Goal: Task Accomplishment & Management: Complete application form

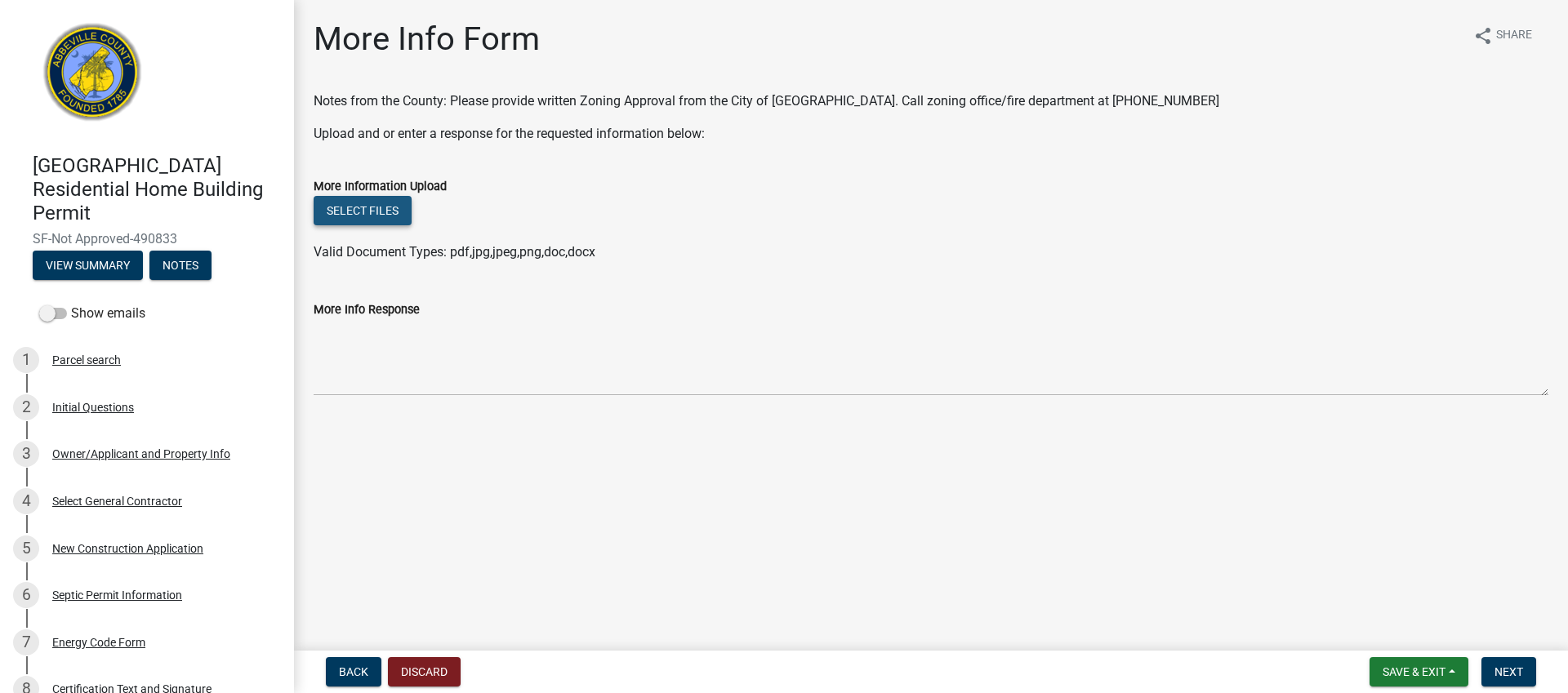
click at [378, 210] on button "Select files" at bounding box center [362, 210] width 98 height 29
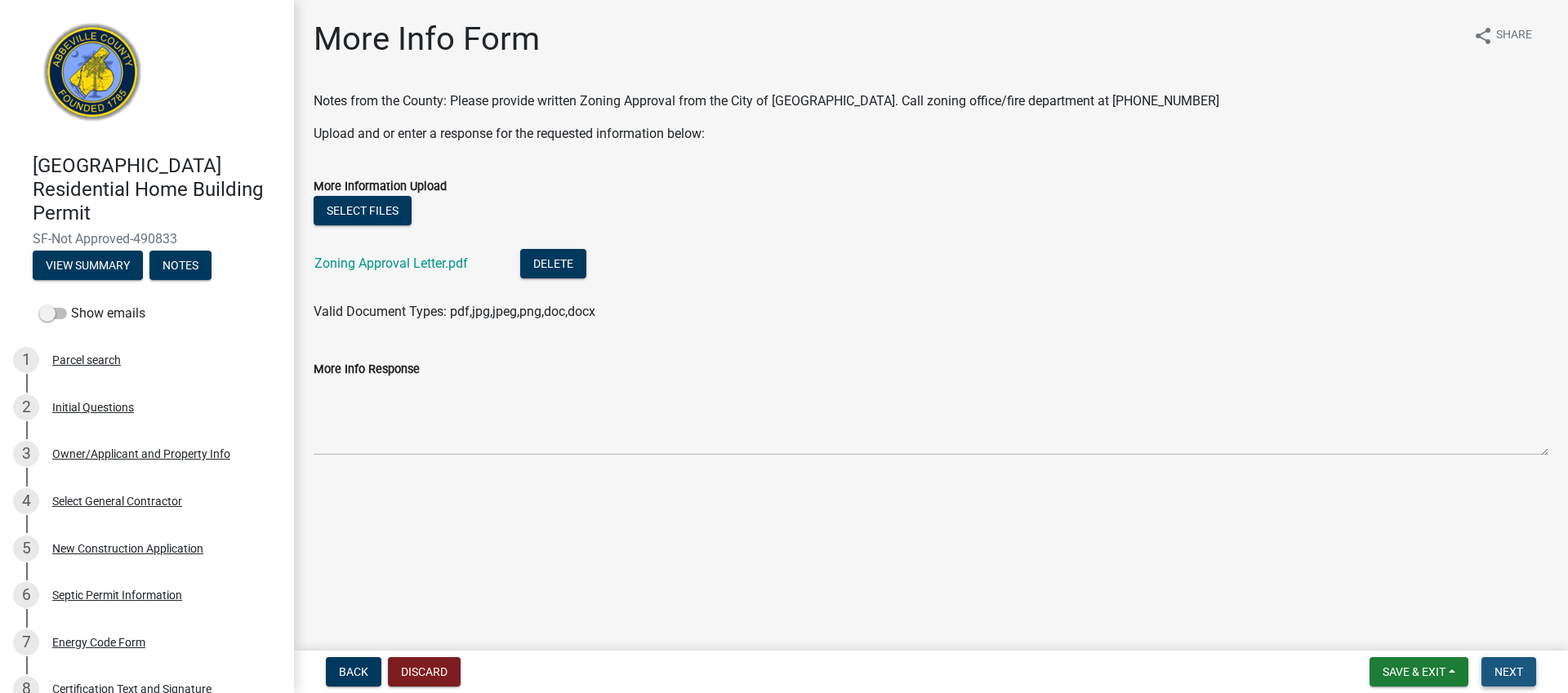
click at [1504, 671] on span "Next" at bounding box center [1508, 672] width 28 height 13
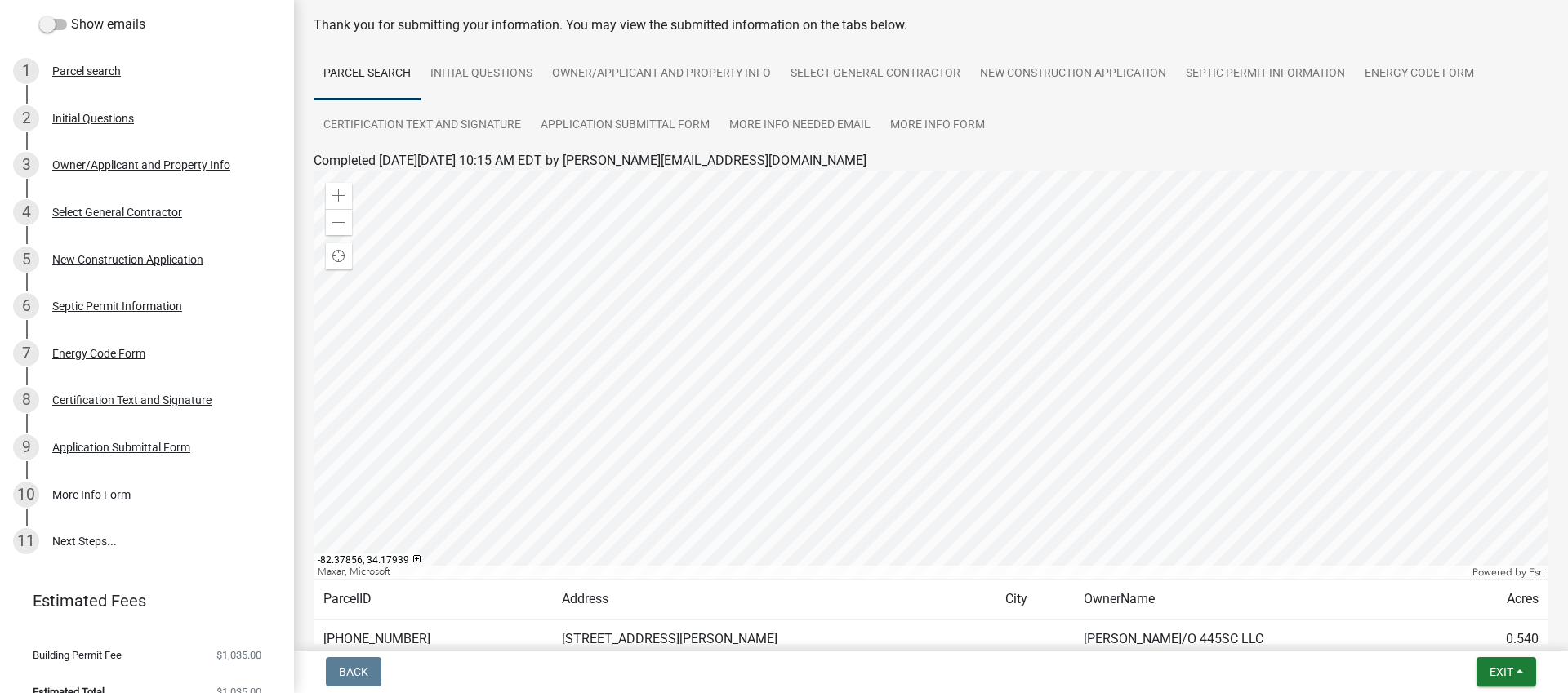
scroll to position [187, 0]
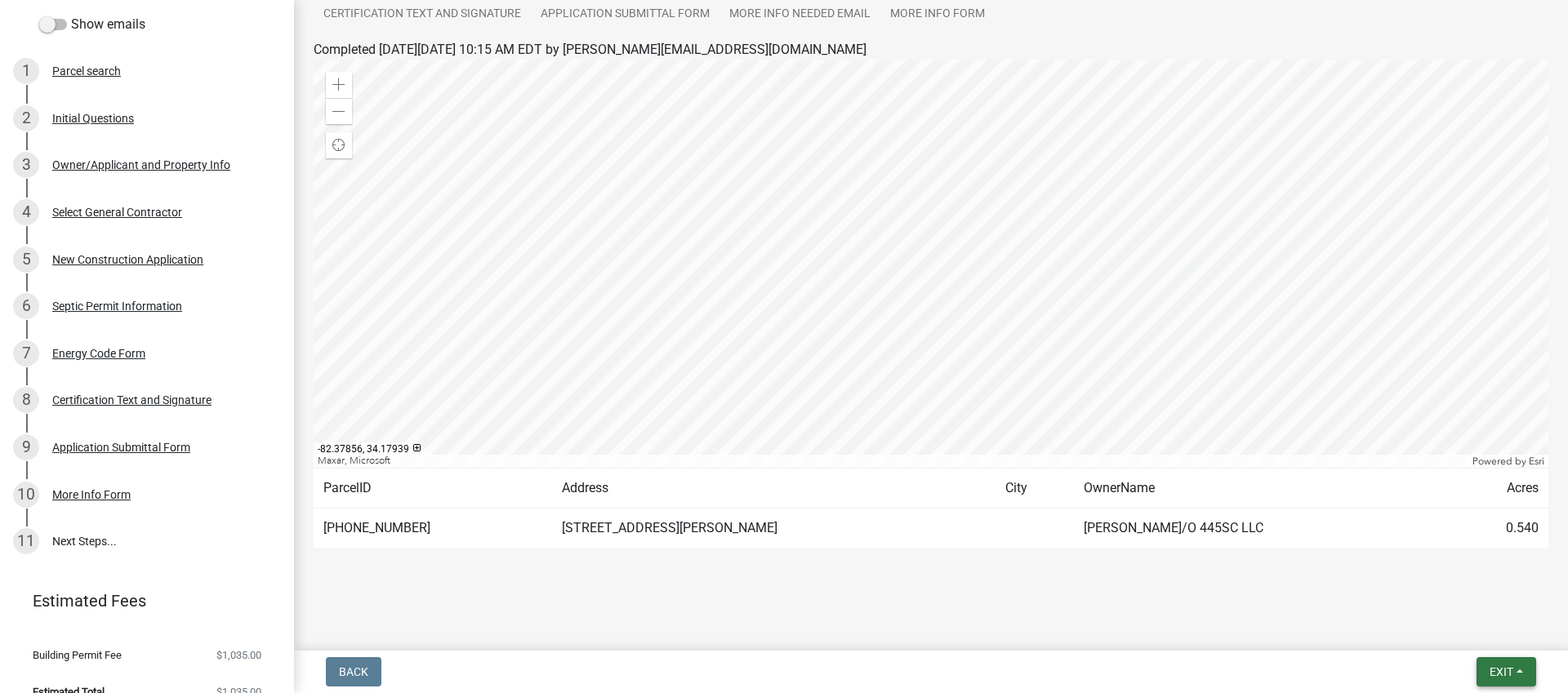
click at [1495, 669] on span "Exit" at bounding box center [1502, 672] width 24 height 13
click at [1469, 629] on button "Save & Exit" at bounding box center [1471, 630] width 131 height 40
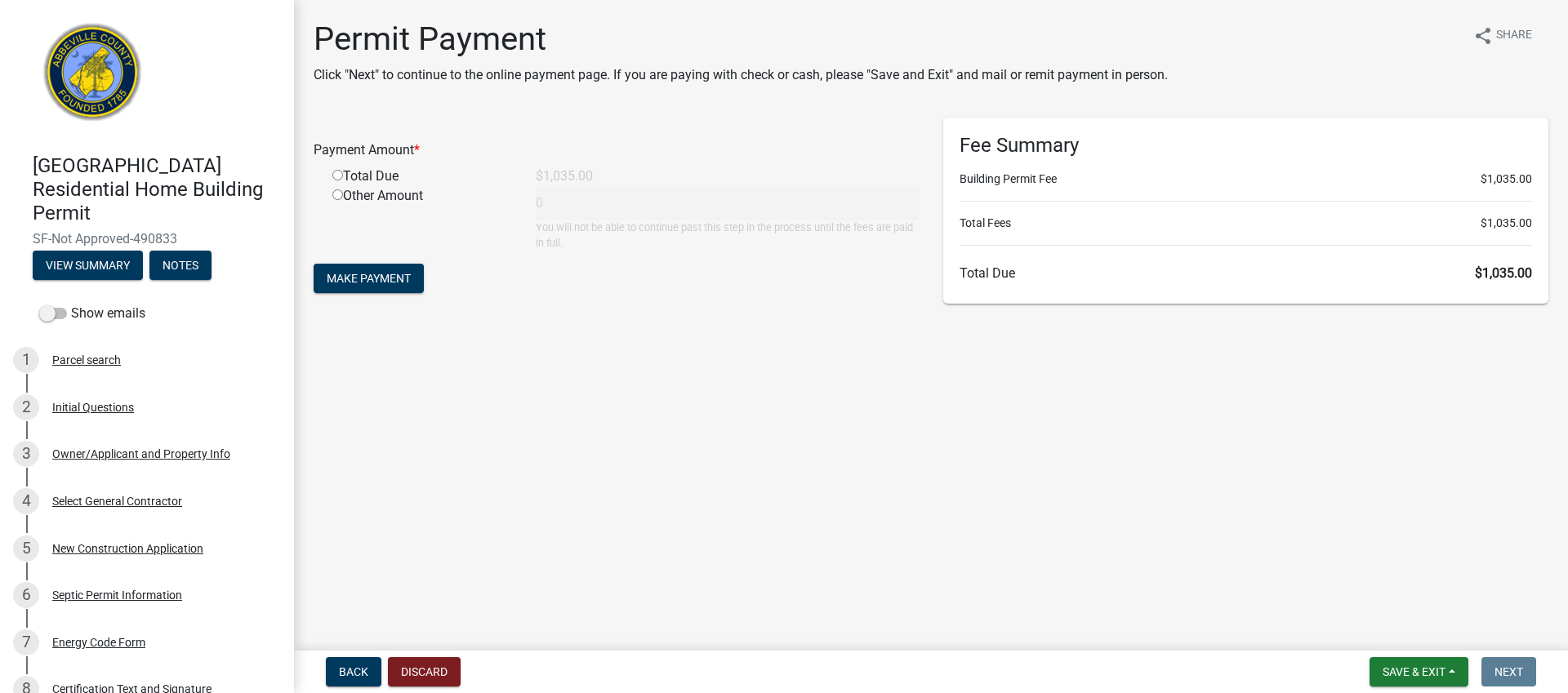
click at [335, 175] on input "radio" at bounding box center [338, 176] width 11 height 11
radio input "true"
type input "1035"
click at [394, 278] on span "Make Payment" at bounding box center [369, 278] width 85 height 13
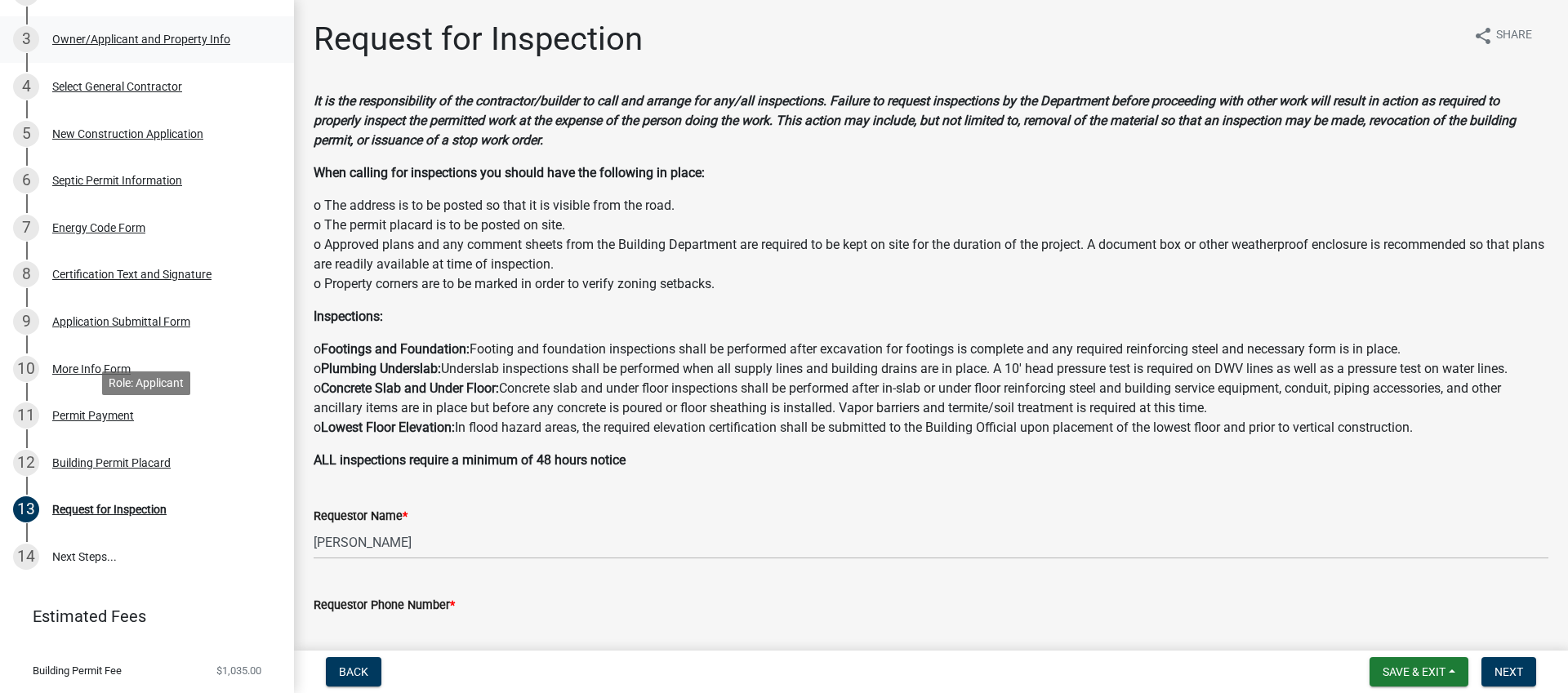
scroll to position [430, 0]
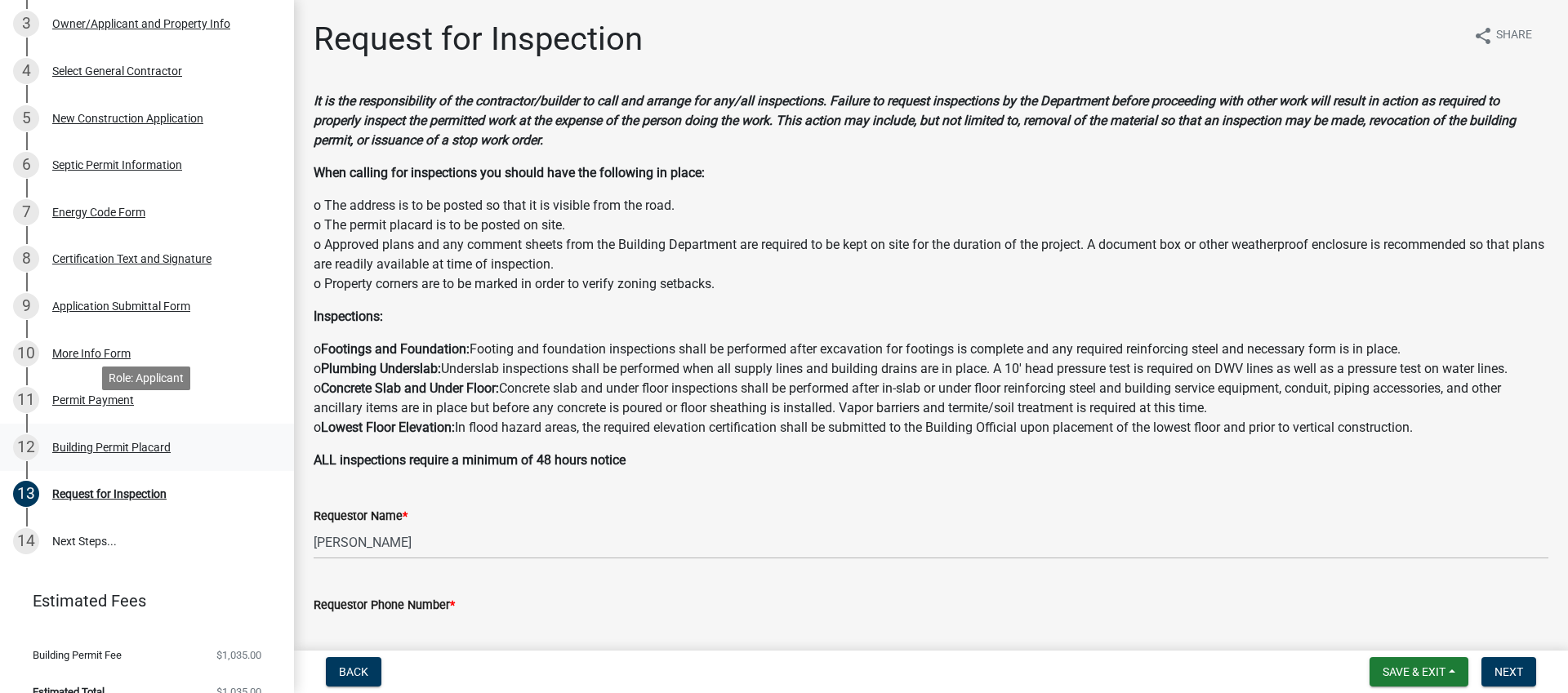
click at [126, 442] on div "Building Permit Placard" at bounding box center [111, 448] width 119 height 11
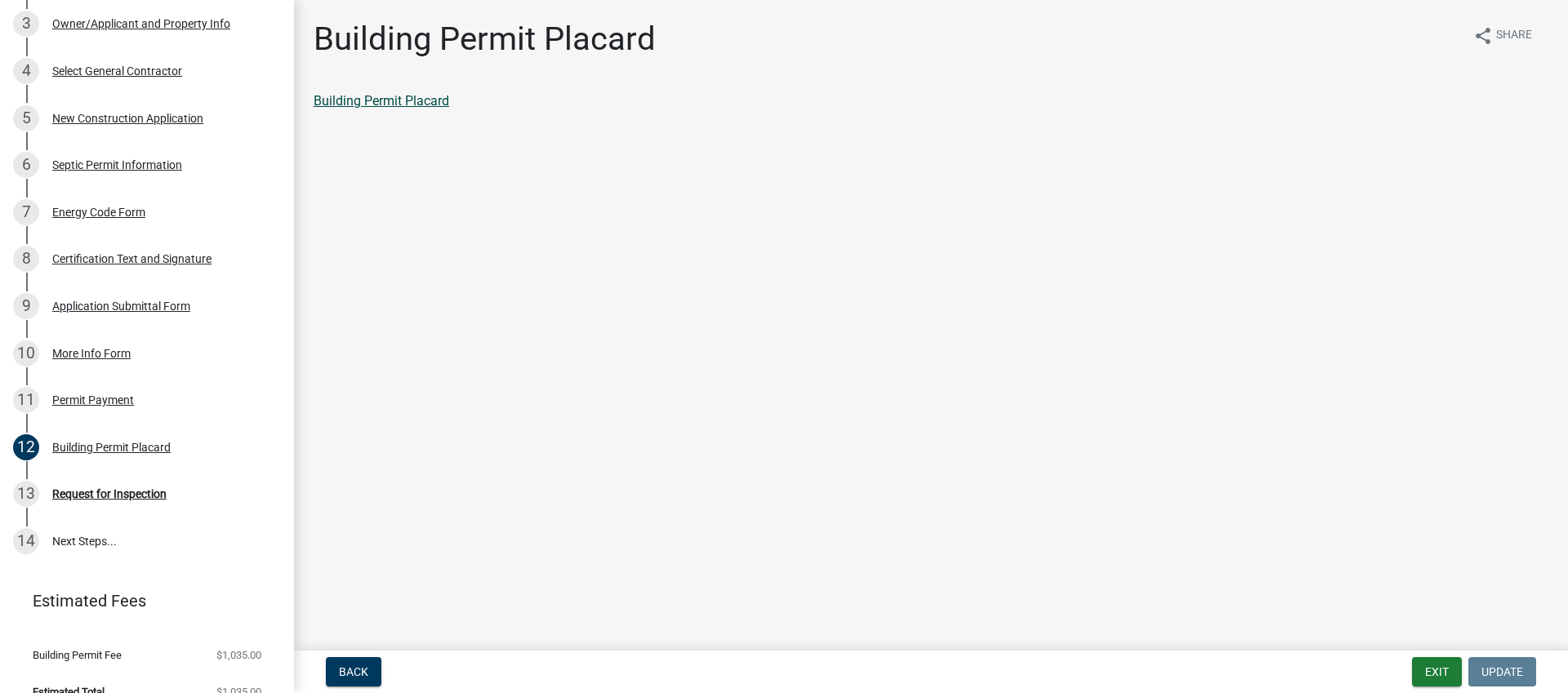
click at [412, 99] on link "Building Permit Placard" at bounding box center [381, 100] width 135 height 16
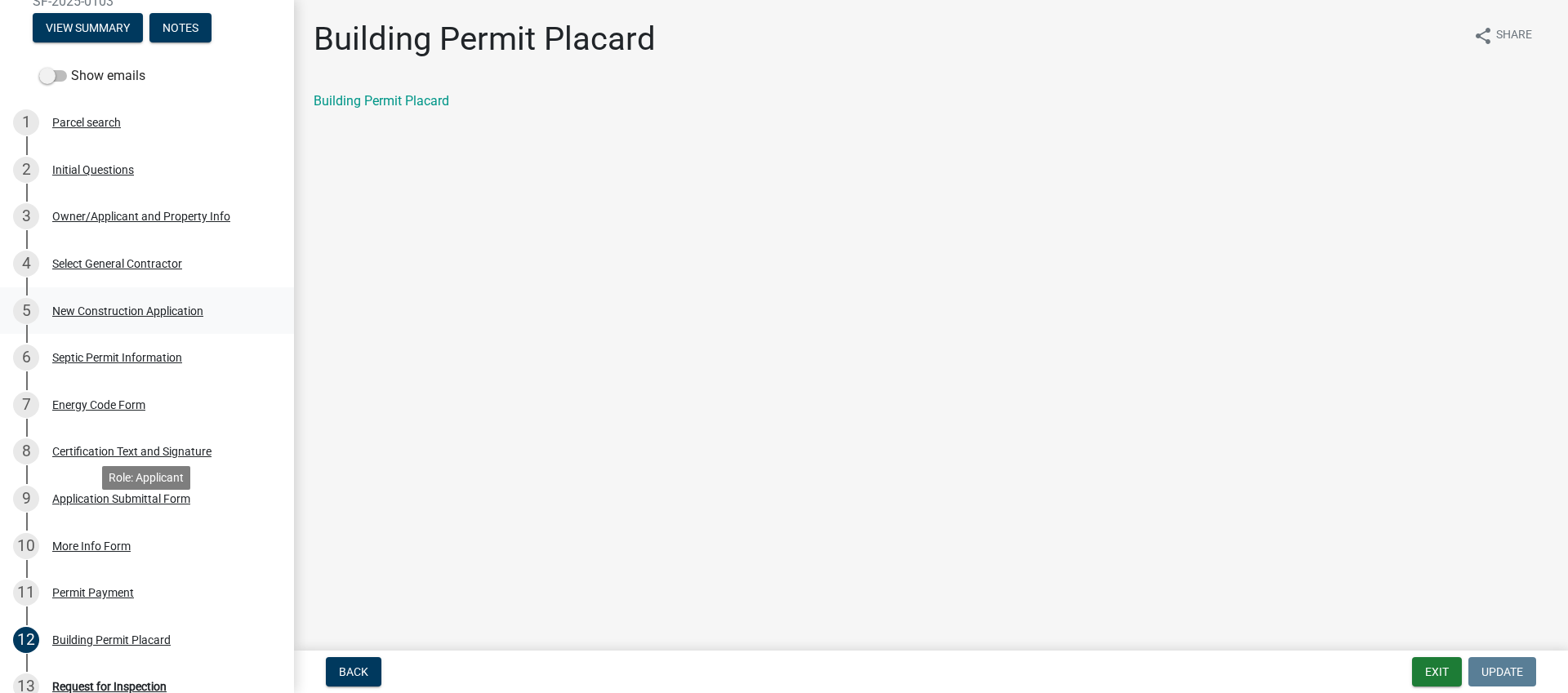
scroll to position [236, 0]
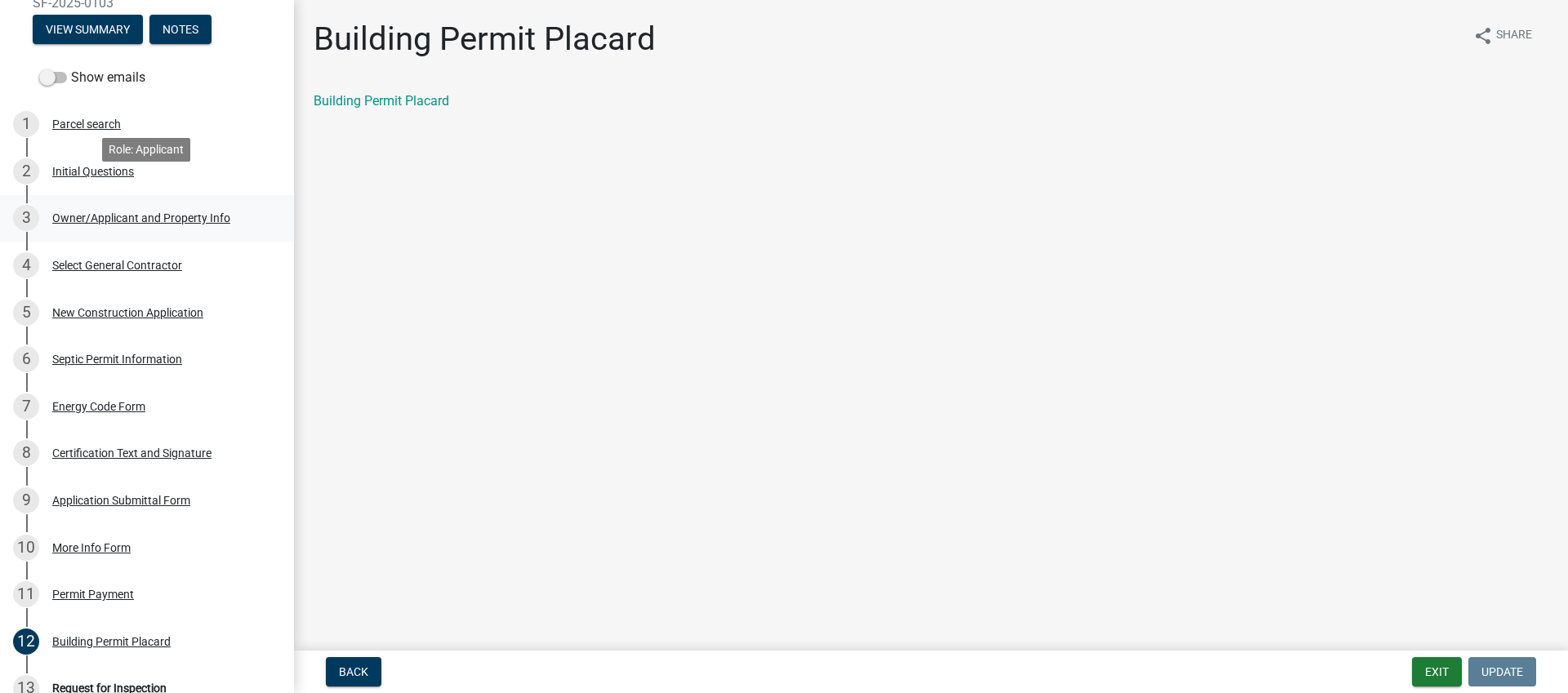
click at [116, 212] on div "Owner/Applicant and Property Info" at bounding box center [142, 218] width 178 height 11
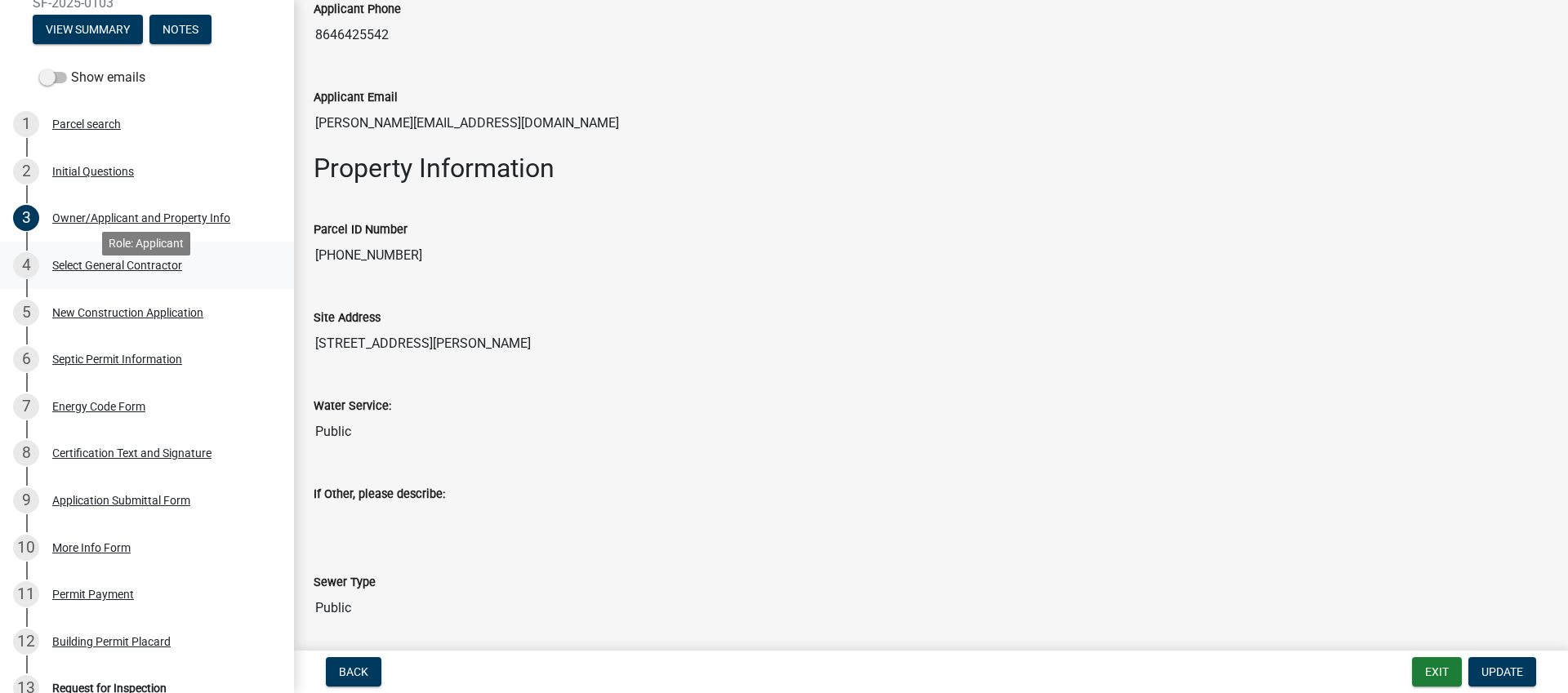
scroll to position [645, 0]
click at [114, 260] on div "Select General Contractor" at bounding box center [117, 266] width 130 height 11
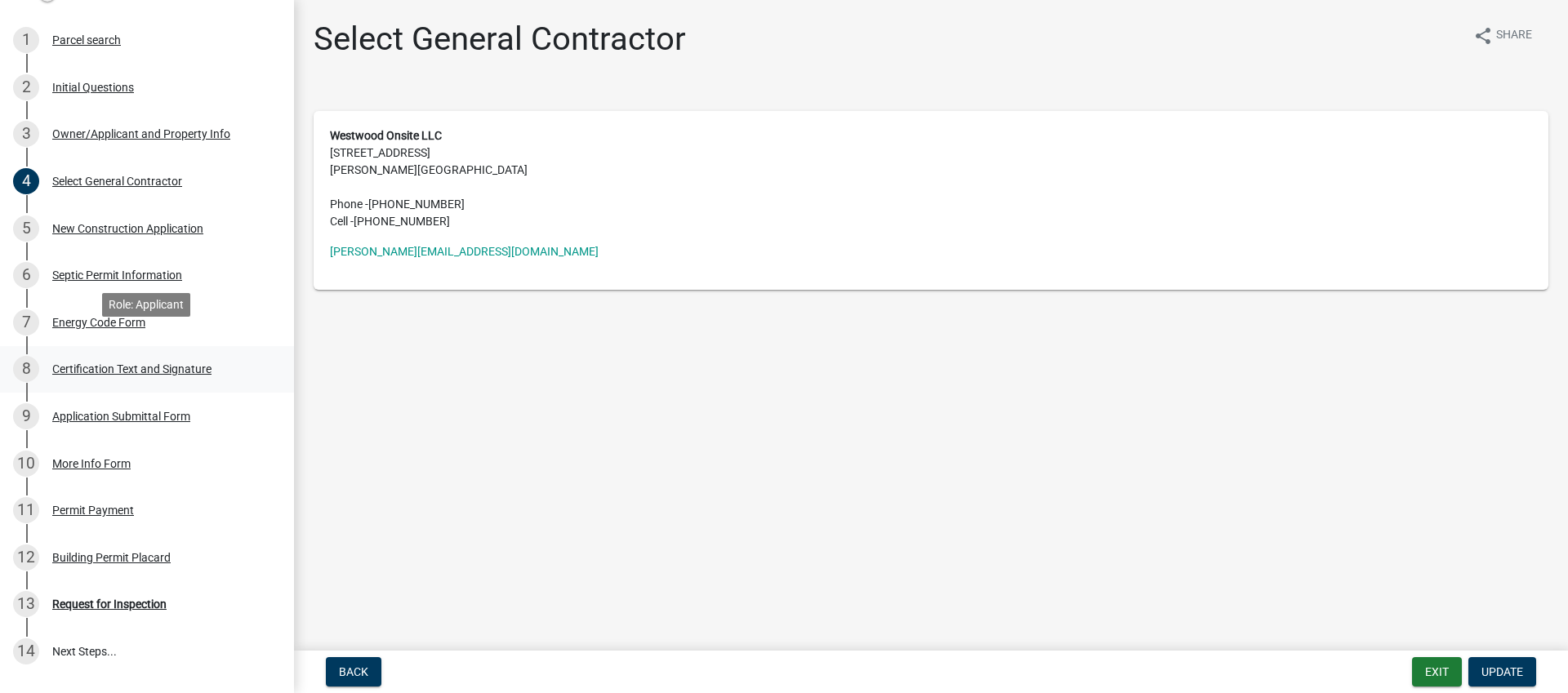
scroll to position [430, 0]
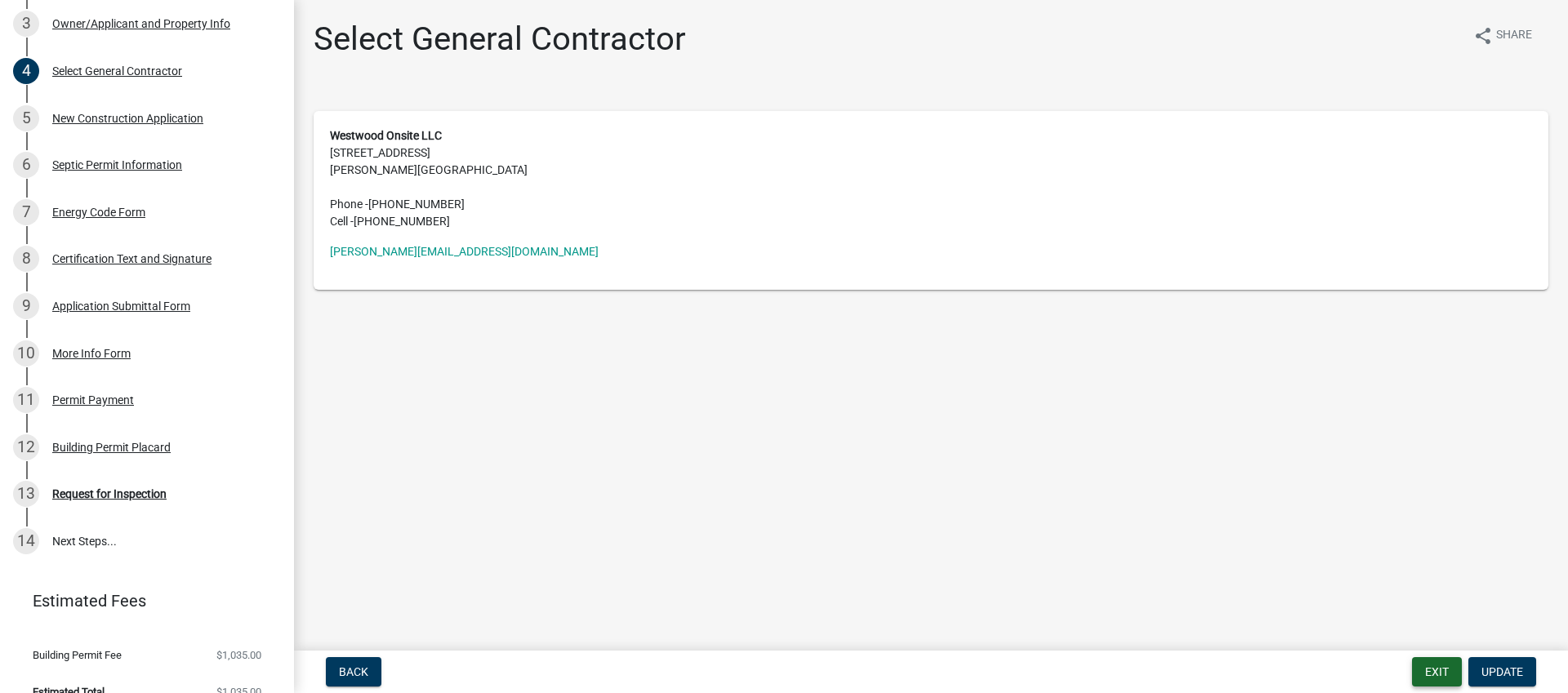
click at [1437, 671] on button "Exit" at bounding box center [1437, 672] width 50 height 29
